Goal: Information Seeking & Learning: Learn about a topic

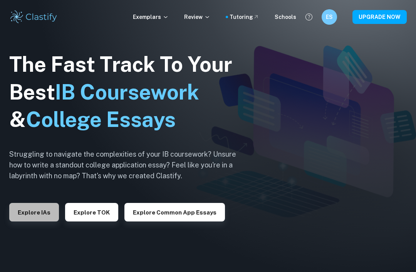
click at [35, 210] on button "Explore IAs" at bounding box center [34, 212] width 50 height 18
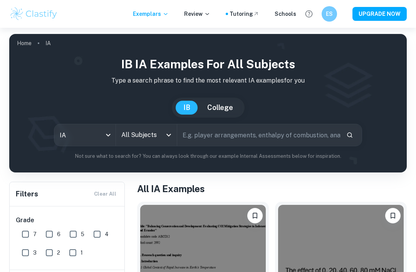
click at [151, 131] on input "All Subjects" at bounding box center [140, 135] width 43 height 15
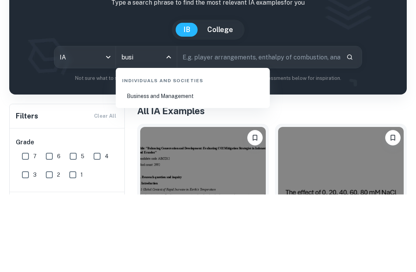
click at [136, 165] on li "Business and Management" at bounding box center [193, 174] width 148 height 18
type input "Business and Management"
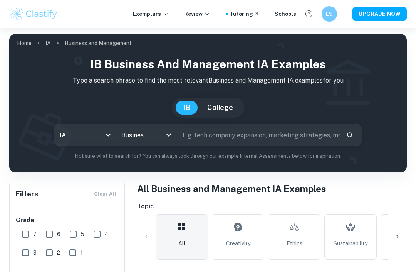
click at [29, 228] on input "7" at bounding box center [25, 233] width 15 height 15
checkbox input "true"
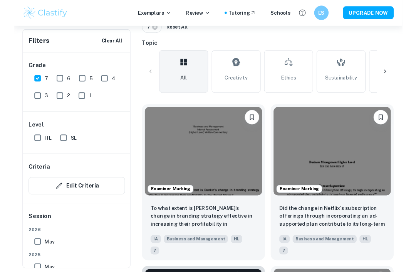
scroll to position [179, 0]
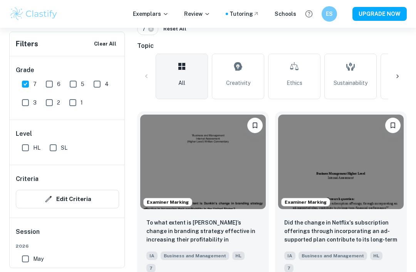
click at [155, 153] on img at bounding box center [203, 161] width 126 height 94
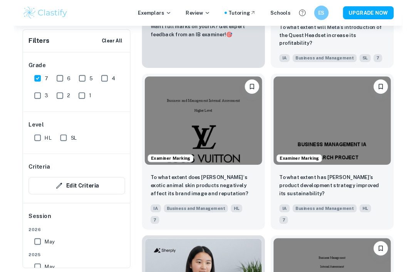
scroll to position [578, 0]
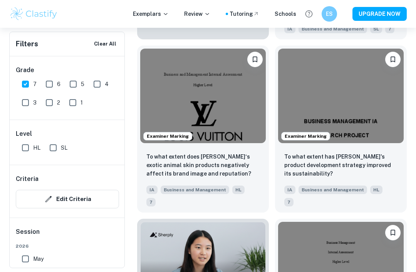
click at [157, 85] on img at bounding box center [203, 96] width 126 height 94
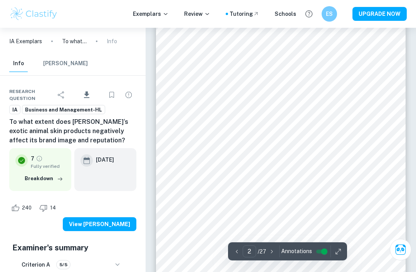
scroll to position [419, 0]
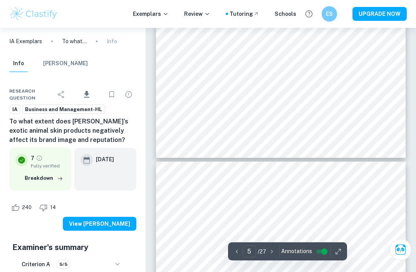
type input "4"
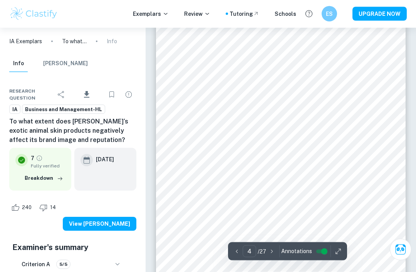
scroll to position [1125, 0]
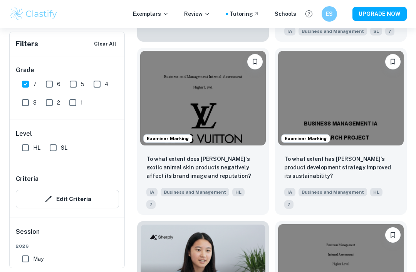
scroll to position [574, 0]
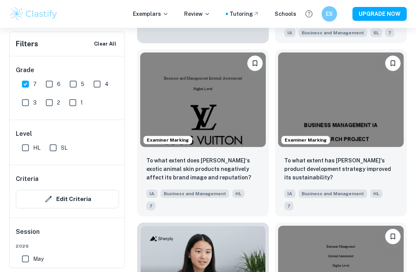
click at [379, 113] on img at bounding box center [341, 99] width 126 height 94
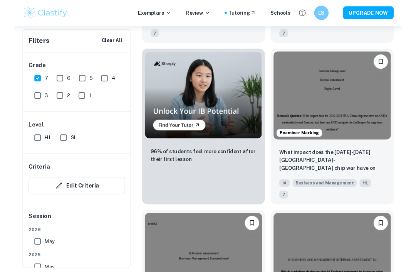
scroll to position [744, 0]
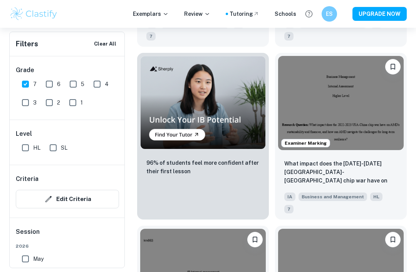
click at [385, 110] on img at bounding box center [341, 103] width 126 height 94
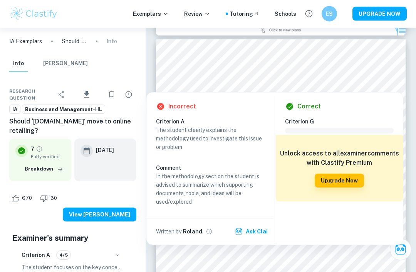
scroll to position [792, 0]
click at [387, 98] on div "Correct Criterion G Comment Unlock access to all examiner comments with Clastif…" at bounding box center [339, 168] width 127 height 152
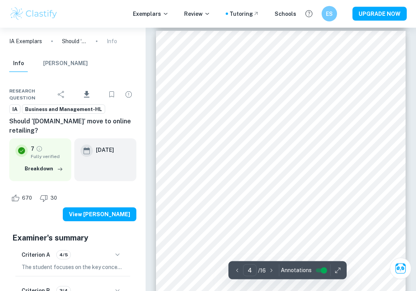
scroll to position [1158, 0]
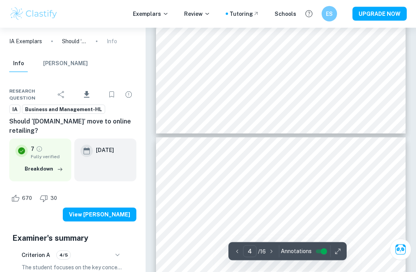
type input "3"
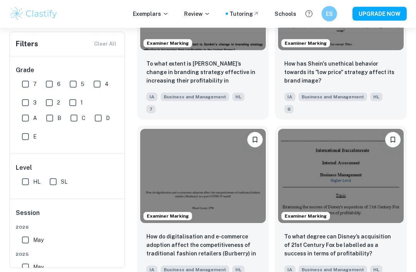
scroll to position [979, 0]
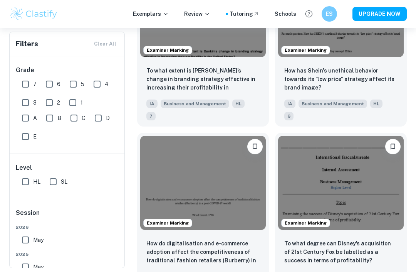
click at [363, 143] on img at bounding box center [341, 183] width 126 height 94
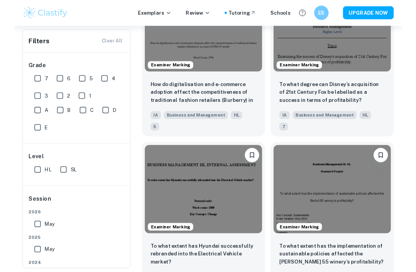
scroll to position [1132, 0]
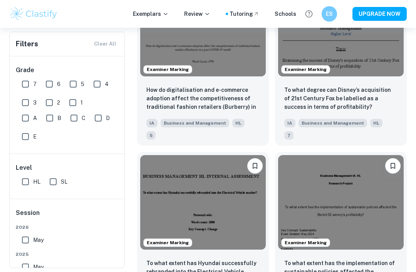
click at [366, 155] on img at bounding box center [341, 202] width 126 height 94
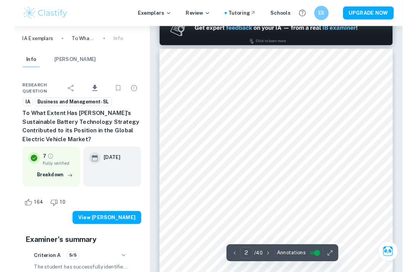
scroll to position [380, 0]
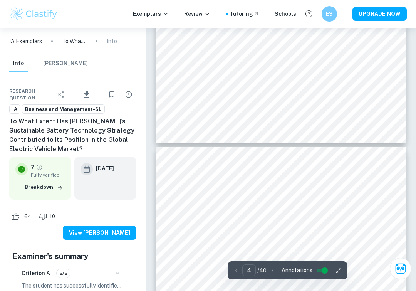
type input "5"
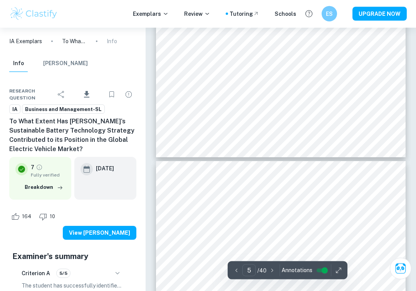
scroll to position [1741, 0]
